Goal: Information Seeking & Learning: Learn about a topic

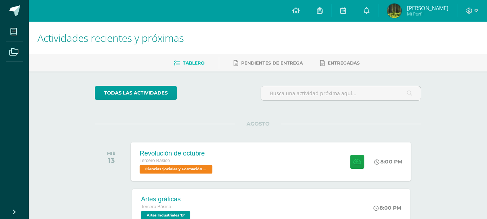
click at [176, 152] on div "Revolución de octubre" at bounding box center [177, 153] width 75 height 8
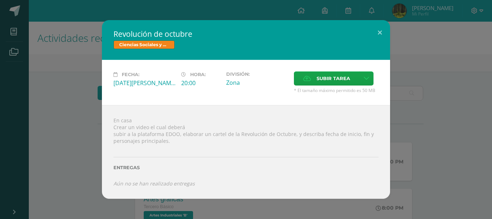
click at [79, 109] on div "Revolución de octubre Ciencias Sociales y Formación Ciudadana Fecha: [DATE][PER…" at bounding box center [246, 109] width 487 height 178
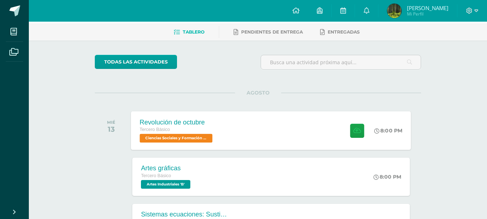
scroll to position [72, 0]
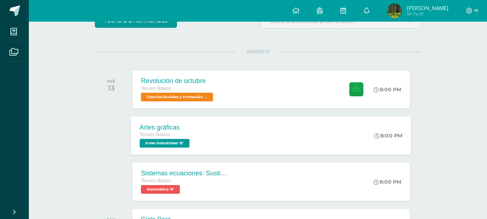
click at [162, 143] on span "Artes Industriales 'B'" at bounding box center [165, 143] width 50 height 9
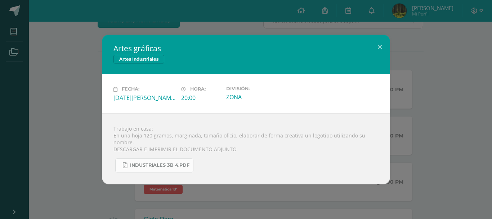
drag, startPoint x: 118, startPoint y: 112, endPoint x: 184, endPoint y: 164, distance: 83.2
click at [184, 164] on div "Artes gráficas Artes Industriales Fecha: [DATE][PERSON_NAME] Hora: 20:00 Divisi…" at bounding box center [246, 109] width 288 height 149
click at [89, 145] on div "Artes gráficas Artes Industriales Fecha: [DATE][PERSON_NAME] Hora: 20:00 Divisi…" at bounding box center [246, 109] width 487 height 149
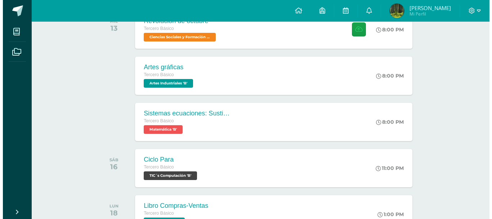
scroll to position [144, 0]
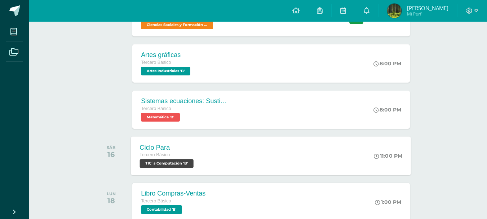
click at [173, 159] on span "TIC´s Computación 'B'" at bounding box center [167, 163] width 54 height 9
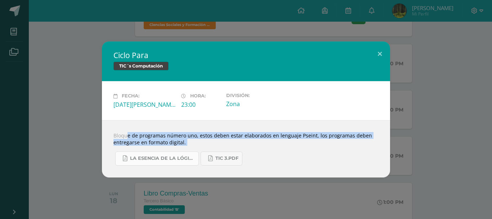
drag, startPoint x: 110, startPoint y: 127, endPoint x: 144, endPoint y: 153, distance: 42.2
click at [144, 153] on div "Bloque de programas número uno, estos deben estar elaborados en lenguaje Pseint…" at bounding box center [246, 148] width 288 height 57
click at [81, 147] on div "Ciclo Para TIC´s Computación Fecha: [DATE][PERSON_NAME] Hora: 23:00 División: Z…" at bounding box center [246, 109] width 487 height 136
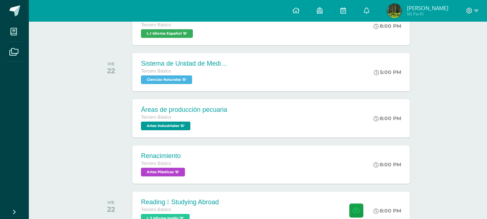
scroll to position [577, 0]
